Goal: Task Accomplishment & Management: Use online tool/utility

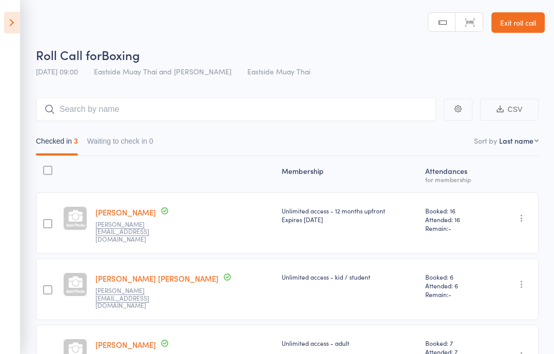
click at [15, 23] on icon at bounding box center [12, 23] width 16 height 22
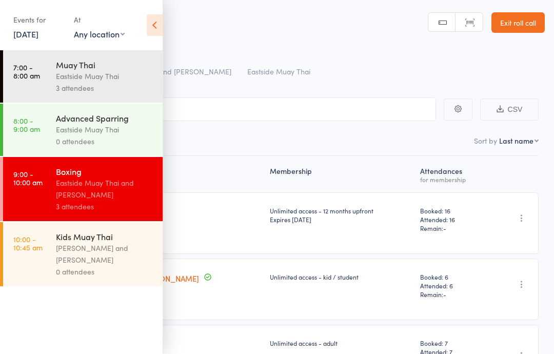
click at [80, 255] on div "[PERSON_NAME] and [PERSON_NAME]" at bounding box center [105, 254] width 98 height 24
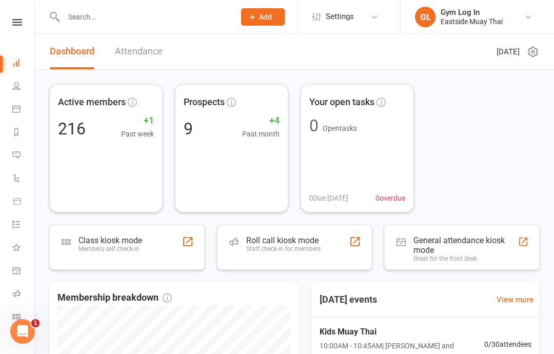
click at [300, 246] on div "Staff check-in for members" at bounding box center [283, 248] width 74 height 7
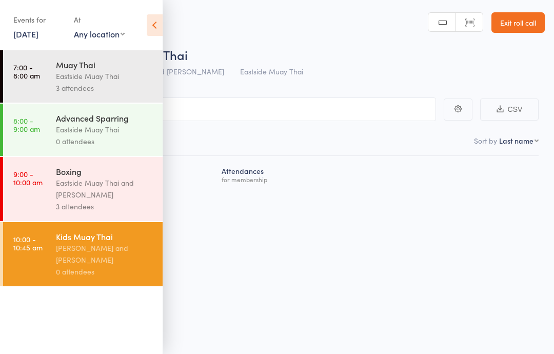
click at [140, 259] on div "[PERSON_NAME] and [PERSON_NAME]" at bounding box center [105, 254] width 98 height 24
click at [233, 110] on input "search" at bounding box center [225, 110] width 421 height 24
click at [155, 17] on icon at bounding box center [155, 25] width 16 height 22
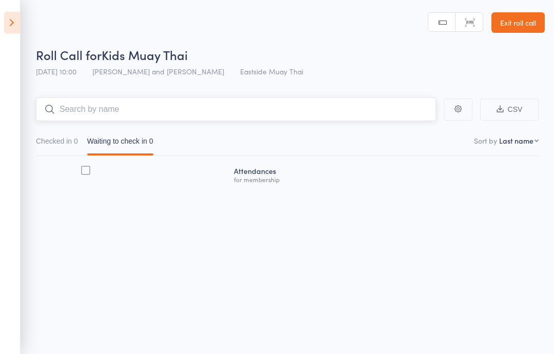
click at [192, 111] on input "search" at bounding box center [236, 110] width 400 height 24
type input "[PERSON_NAME]"
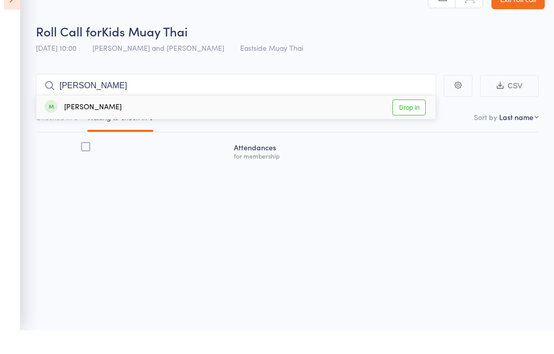
click at [406, 123] on link "Drop in" at bounding box center [409, 131] width 33 height 16
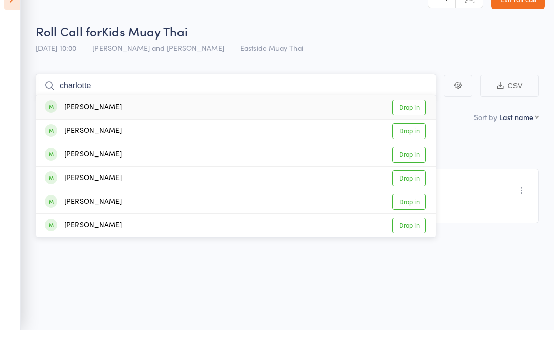
click at [289, 98] on input "charlotte" at bounding box center [236, 110] width 400 height 24
type input "charlotte"
click at [435, 119] on div "[PERSON_NAME] Drop in" at bounding box center [235, 131] width 399 height 24
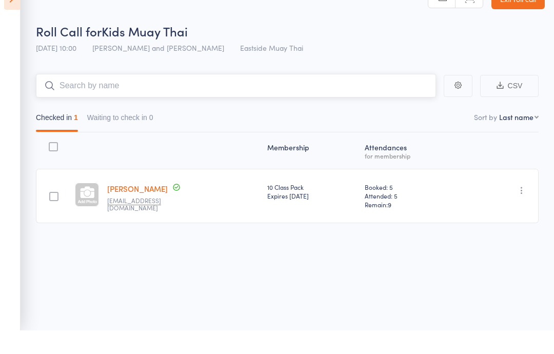
click at [410, 132] on nav "Checked in 1 Waiting to check in 0" at bounding box center [287, 144] width 512 height 24
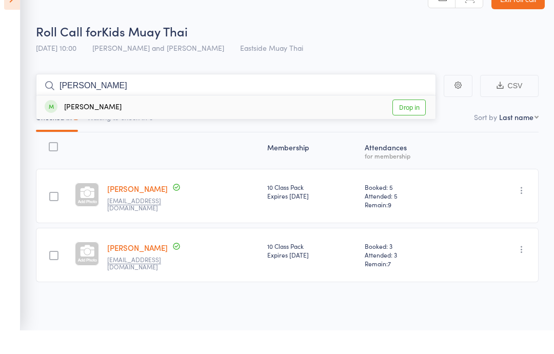
type input "[PERSON_NAME]"
click at [345, 119] on div "[PERSON_NAME] Drop in" at bounding box center [235, 131] width 399 height 24
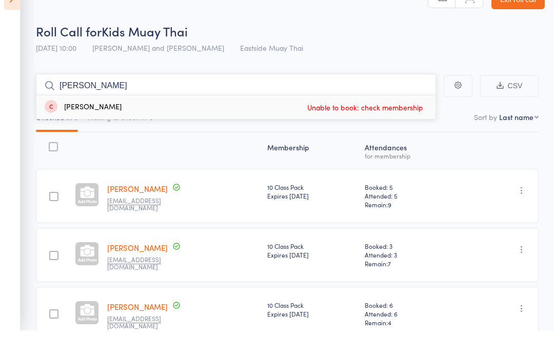
type input "[PERSON_NAME]"
click at [95, 125] on div "[PERSON_NAME]" at bounding box center [83, 131] width 77 height 12
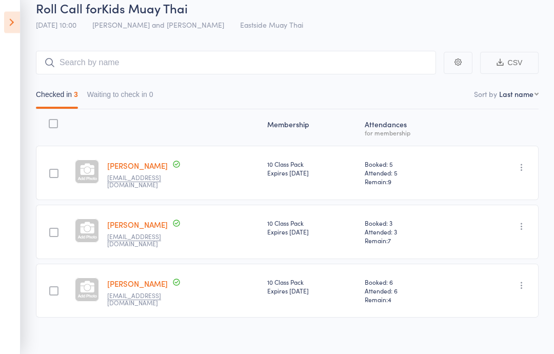
scroll to position [53, 0]
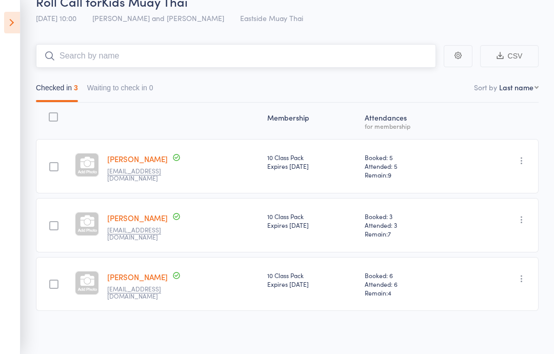
click at [308, 48] on input "search" at bounding box center [236, 56] width 400 height 24
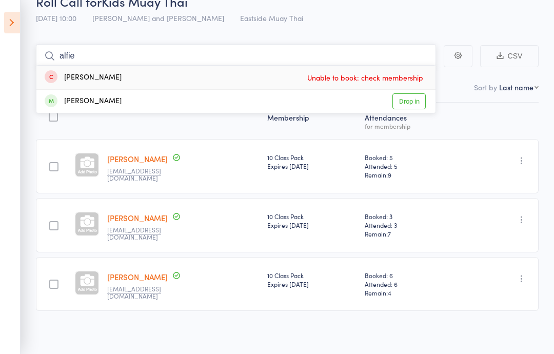
type input "alfie"
click at [205, 75] on div "[PERSON_NAME] Unable to book: check membership" at bounding box center [235, 78] width 399 height 24
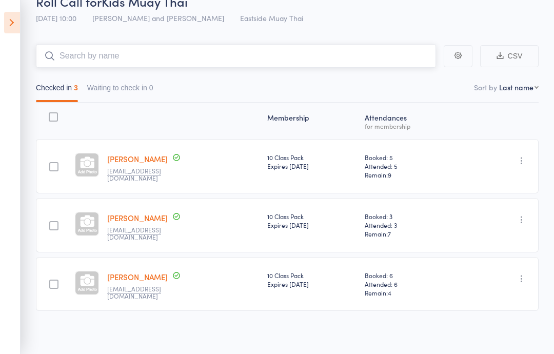
click at [408, 53] on input "search" at bounding box center [236, 56] width 400 height 24
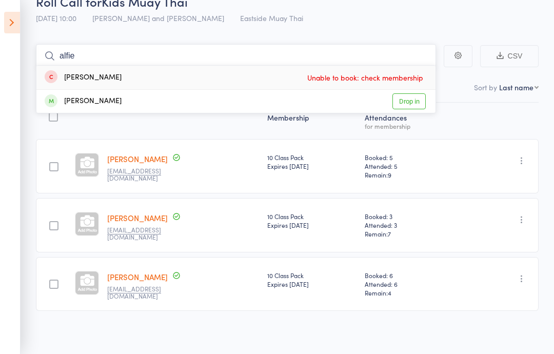
type input "alfie"
click at [311, 73] on span "Unable to book: check membership" at bounding box center [365, 77] width 121 height 15
